Goal: Transaction & Acquisition: Download file/media

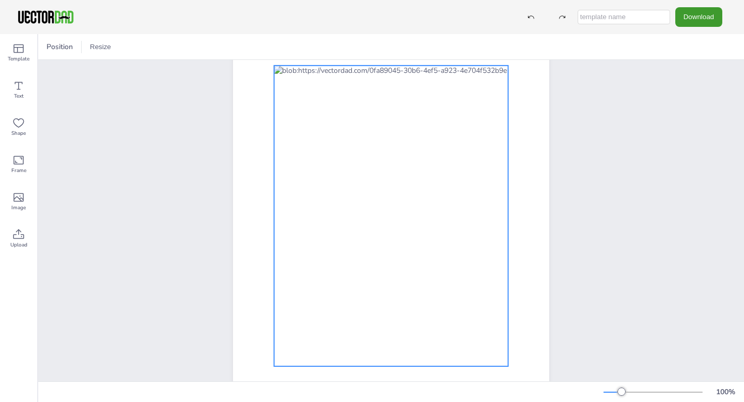
click at [352, 266] on div at bounding box center [391, 216] width 234 height 301
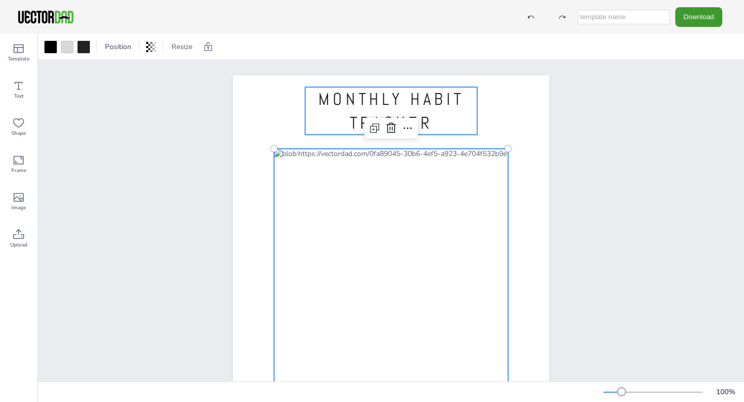
click at [372, 98] on span "MONTHLY HABIT TRACKER" at bounding box center [391, 110] width 146 height 45
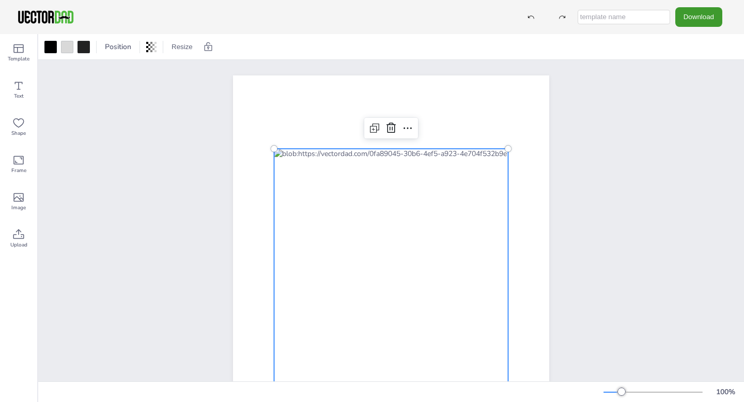
click at [375, 154] on div at bounding box center [391, 299] width 234 height 301
click at [392, 168] on div at bounding box center [391, 299] width 234 height 301
click at [380, 155] on div at bounding box center [391, 299] width 234 height 301
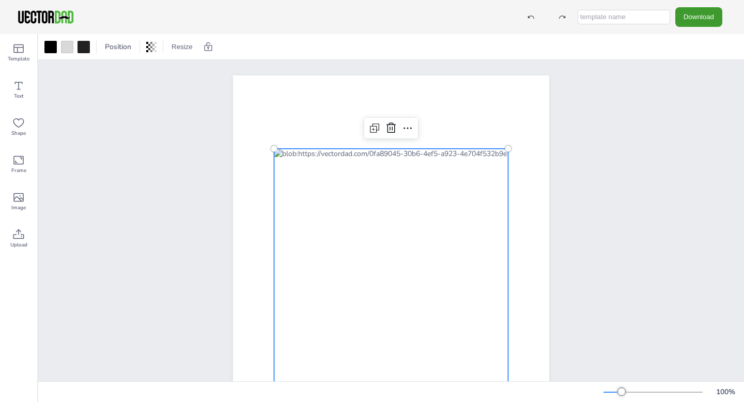
click at [380, 155] on div at bounding box center [391, 299] width 234 height 301
click at [377, 152] on div at bounding box center [391, 299] width 234 height 301
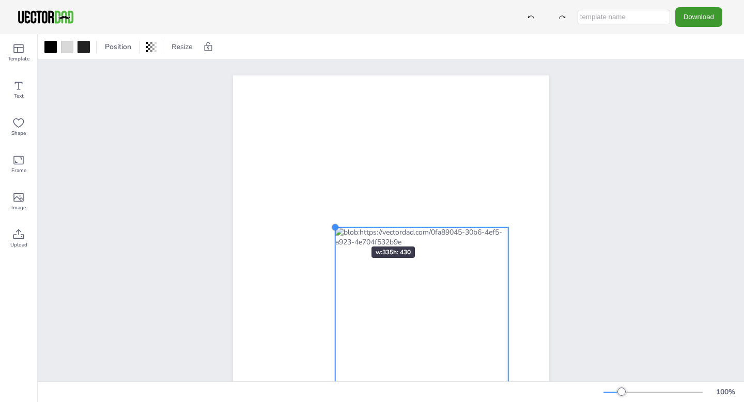
drag, startPoint x: 274, startPoint y: 149, endPoint x: 367, endPoint y: 251, distance: 137.9
click at [367, 251] on div "[DOMAIN_NAME]" at bounding box center [391, 279] width 316 height 409
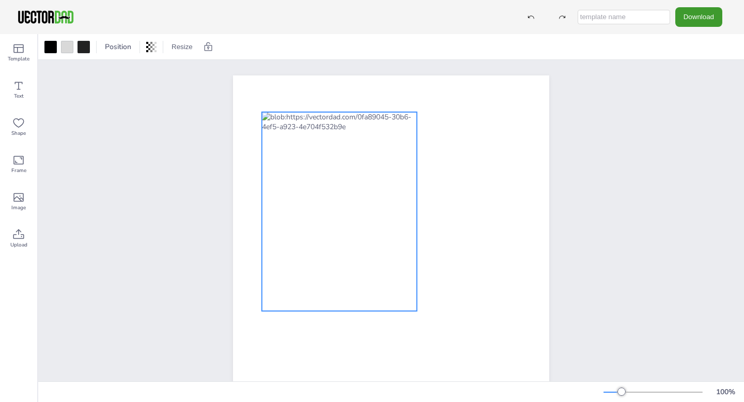
drag, startPoint x: 395, startPoint y: 282, endPoint x: 295, endPoint y: 123, distance: 188.1
click at [295, 121] on div at bounding box center [339, 211] width 155 height 199
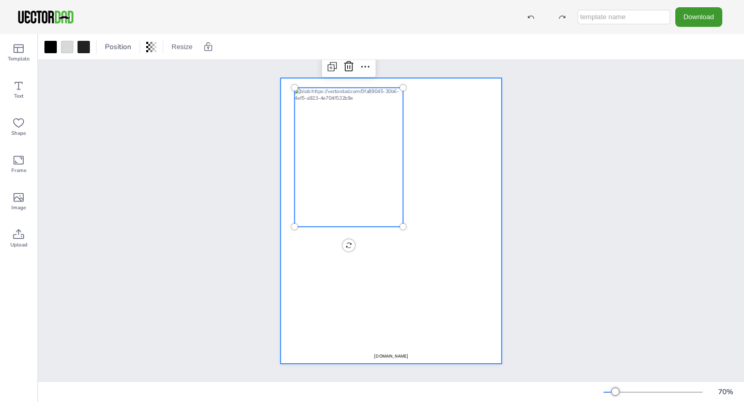
click at [398, 317] on div at bounding box center [391, 221] width 221 height 286
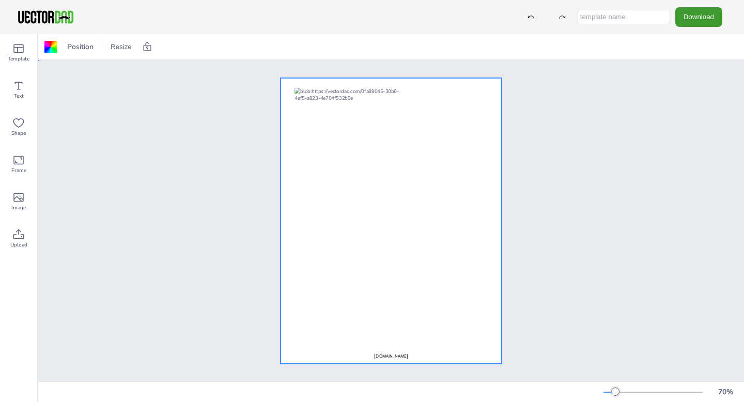
click at [395, 352] on div at bounding box center [391, 221] width 221 height 286
click at [395, 359] on div at bounding box center [391, 221] width 221 height 286
click at [394, 355] on span "[DOMAIN_NAME]" at bounding box center [391, 356] width 34 height 6
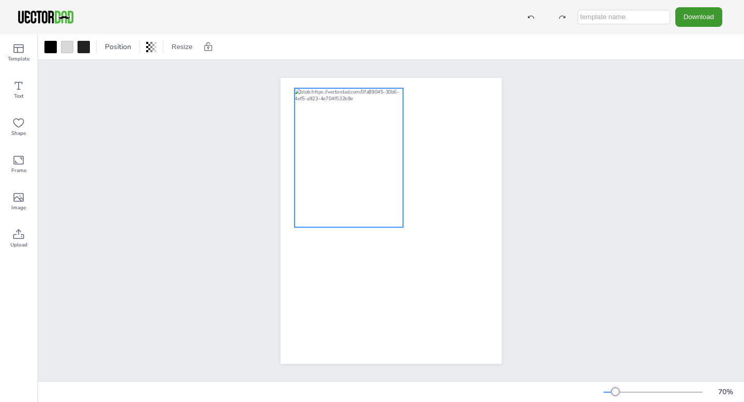
click at [360, 134] on div at bounding box center [349, 157] width 109 height 139
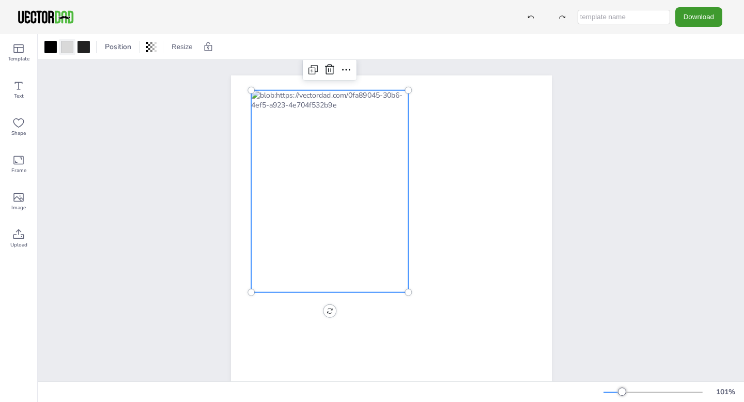
click at [69, 49] on div at bounding box center [67, 47] width 12 height 12
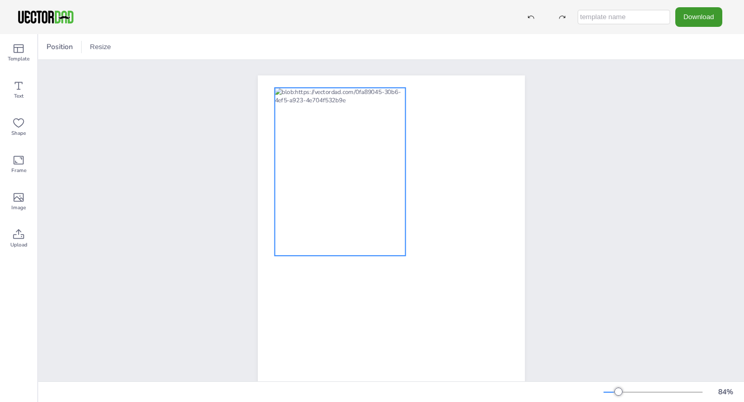
click at [370, 113] on div at bounding box center [339, 172] width 131 height 168
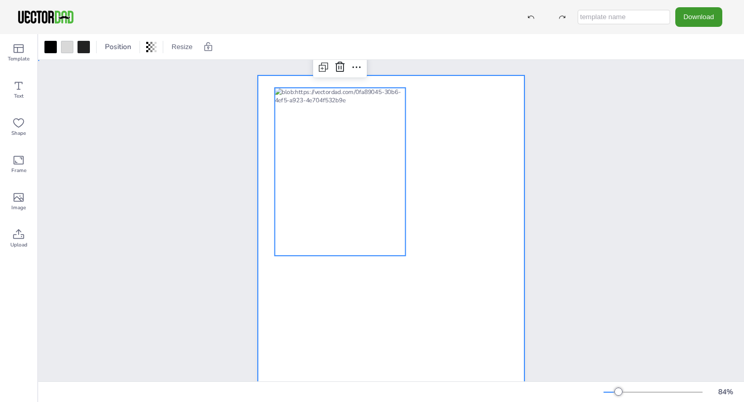
click at [446, 155] on div at bounding box center [391, 247] width 267 height 345
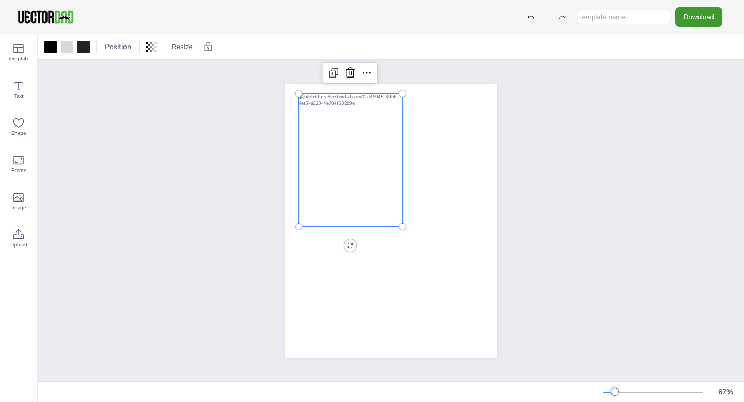
click at [379, 154] on div at bounding box center [351, 160] width 104 height 133
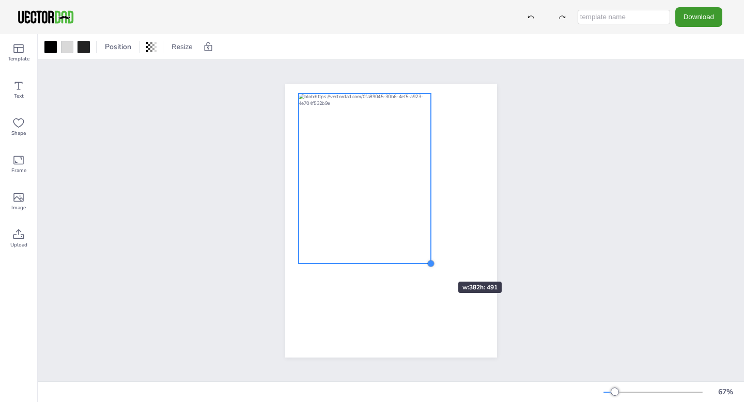
drag, startPoint x: 402, startPoint y: 226, endPoint x: 427, endPoint y: 262, distance: 43.4
click at [427, 262] on div at bounding box center [431, 263] width 8 height 8
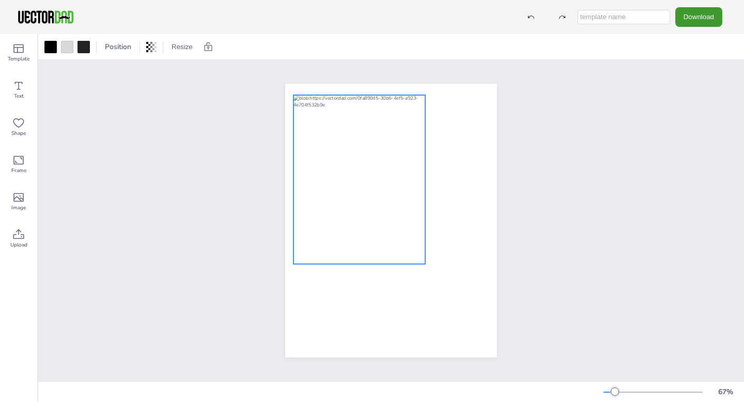
drag, startPoint x: 366, startPoint y: 164, endPoint x: 361, endPoint y: 166, distance: 5.4
click at [361, 166] on div at bounding box center [359, 179] width 131 height 169
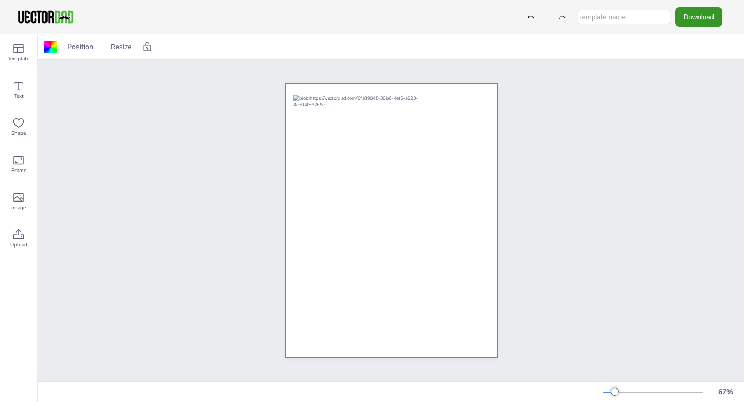
click at [711, 19] on button "Download" at bounding box center [699, 16] width 47 height 19
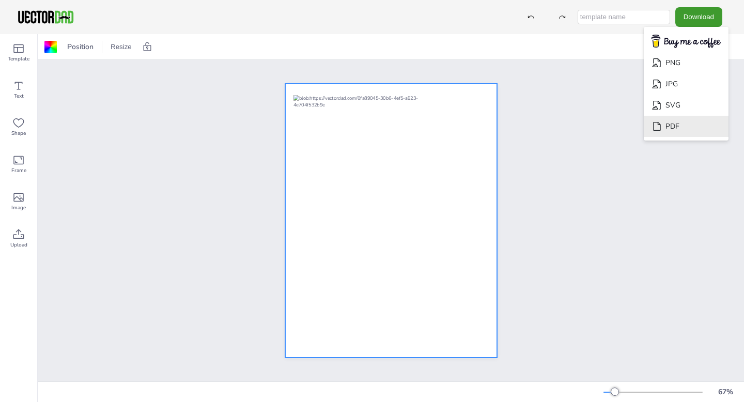
click at [663, 126] on icon "Download" at bounding box center [657, 126] width 11 height 11
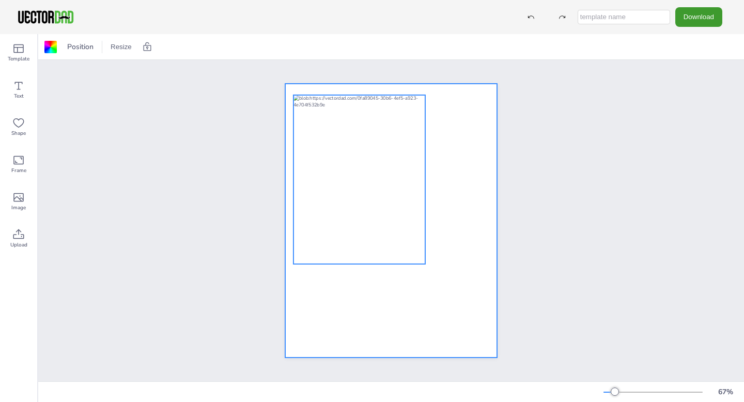
click at [413, 252] on div at bounding box center [359, 179] width 131 height 169
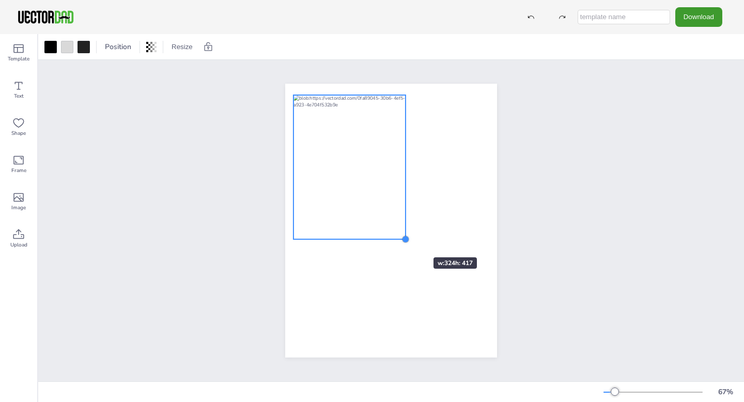
drag, startPoint x: 424, startPoint y: 264, endPoint x: 403, endPoint y: 239, distance: 33.0
click at [403, 239] on div at bounding box center [406, 239] width 8 height 8
click at [700, 20] on button "Download" at bounding box center [699, 16] width 47 height 19
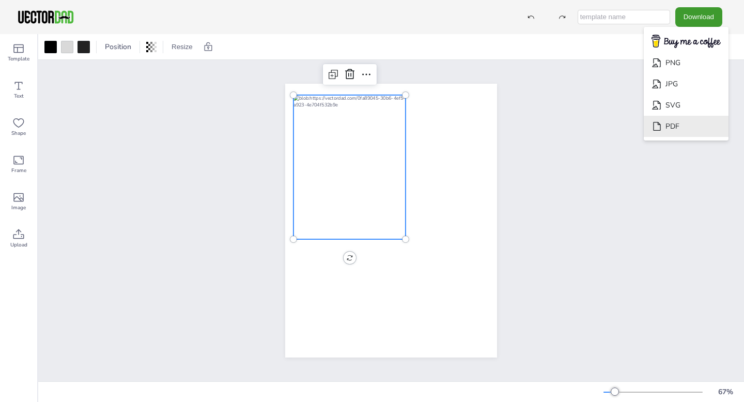
click at [663, 127] on icon "Download" at bounding box center [657, 126] width 11 height 11
